Goal: Find specific page/section: Find specific page/section

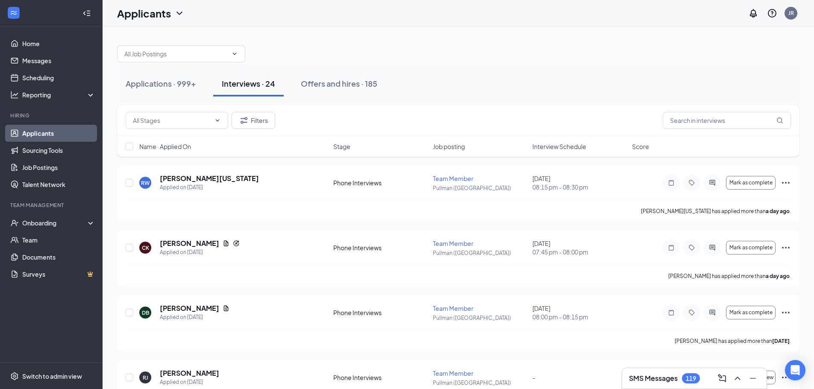
click at [168, 78] on button "Applications · 999+" at bounding box center [161, 84] width 88 height 26
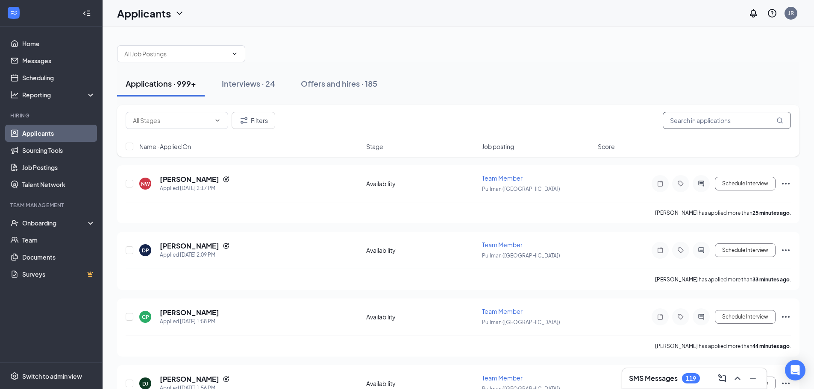
click at [703, 118] on input "text" at bounding box center [726, 120] width 128 height 17
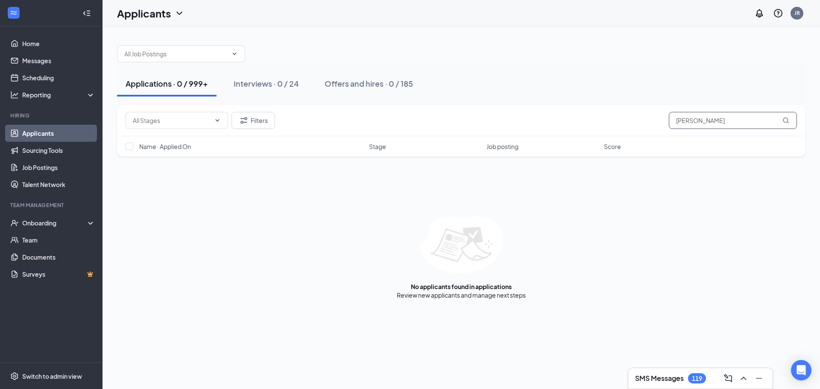
drag, startPoint x: 672, startPoint y: 119, endPoint x: 733, endPoint y: 117, distance: 60.7
click at [733, 117] on input "[PERSON_NAME]" at bounding box center [733, 120] width 128 height 17
click at [674, 255] on div "No applicants found in applications Review new applicants and manage next steps" at bounding box center [461, 258] width 688 height 83
drag, startPoint x: 757, startPoint y: 120, endPoint x: 752, endPoint y: 117, distance: 5.6
click at [757, 120] on input "[PERSON_NAME]" at bounding box center [733, 120] width 128 height 17
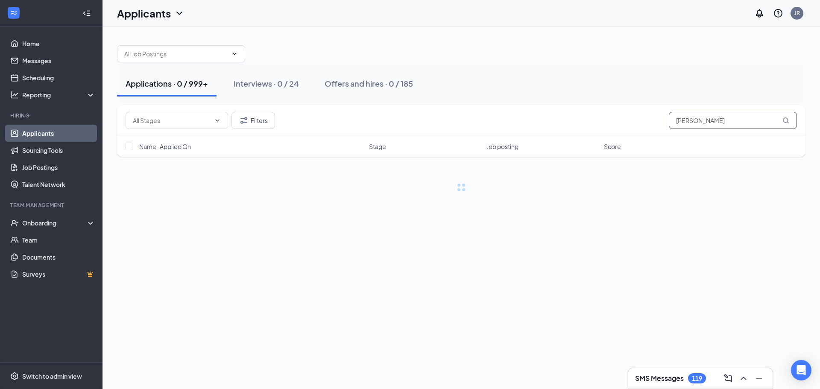
type input "[PERSON_NAME]"
